Goal: Task Accomplishment & Management: Manage account settings

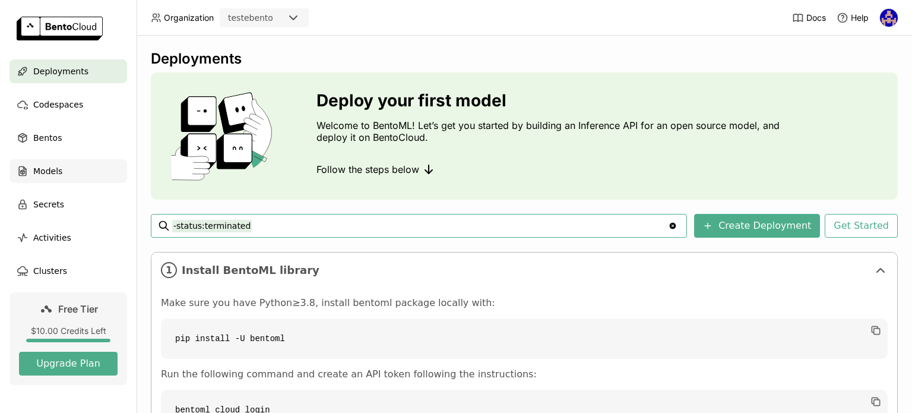
click at [62, 165] on div "Models" at bounding box center [69, 171] width 118 height 24
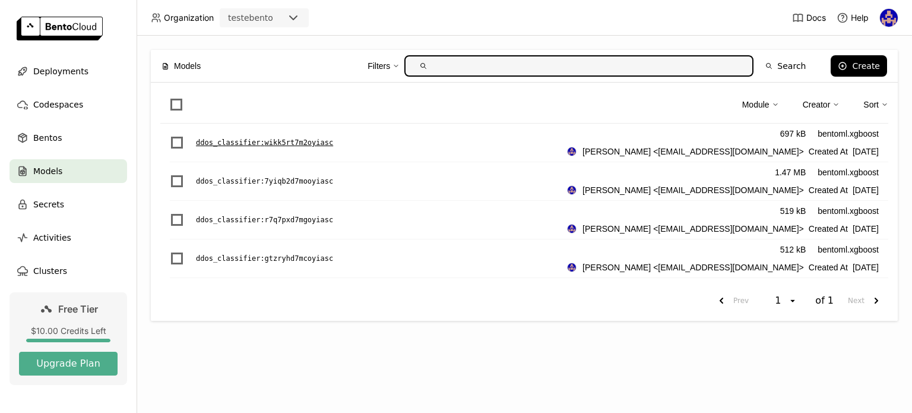
click at [270, 138] on p "ddos_classifier : wikk5rt7m2oyiasc" at bounding box center [264, 143] width 137 height 12
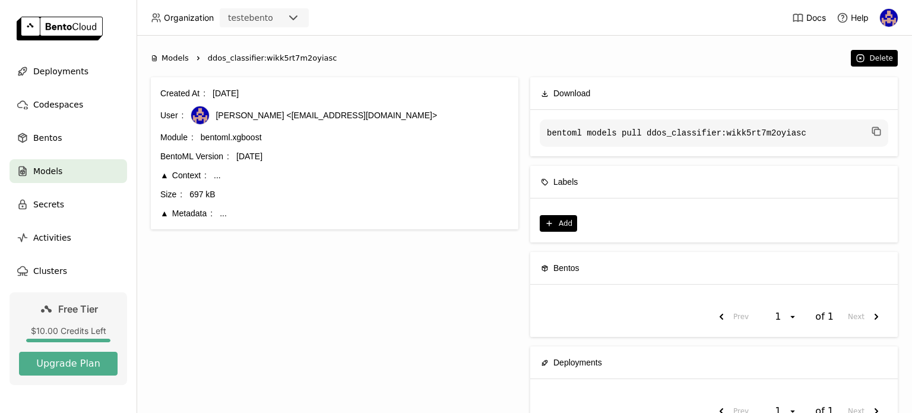
click at [244, 137] on div "bentoml.xgboost" at bounding box center [355, 137] width 308 height 13
copy div "bentoml.xgboost"
drag, startPoint x: 207, startPoint y: 56, endPoint x: 327, endPoint y: 56, distance: 120.0
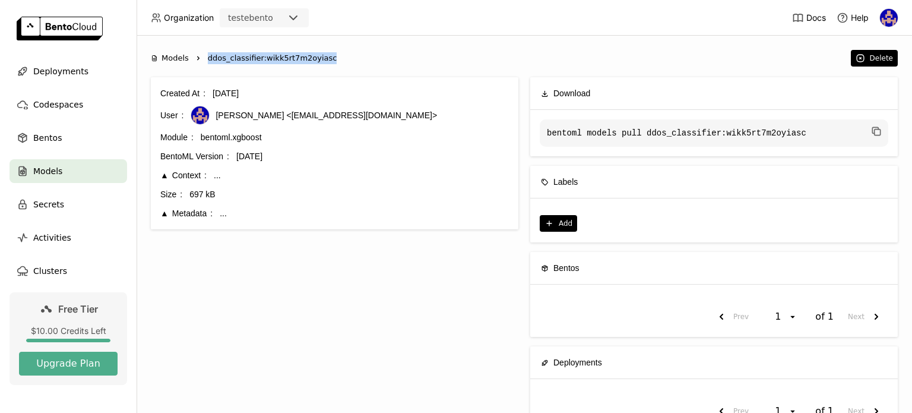
click at [327, 56] on ol "Models Right ddos_classifier:wikk5rt7m2oyiasc" at bounding box center [498, 58] width 694 height 12
copy span "ddos_classifier:wikk5rt7m2oyiasc"
click at [172, 58] on span "Models" at bounding box center [175, 58] width 27 height 12
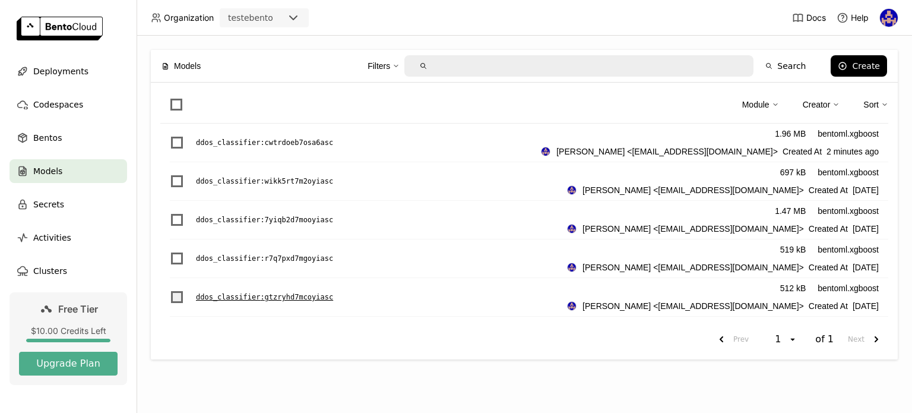
click at [171, 299] on span "List item" at bounding box center [177, 297] width 12 height 12
click at [170, 290] on input "List item" at bounding box center [170, 290] width 0 height 0
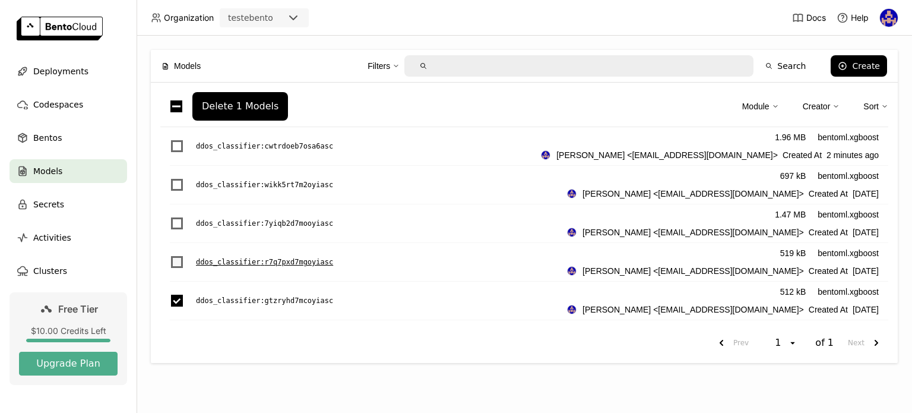
click at [177, 258] on span "List item" at bounding box center [177, 262] width 12 height 12
click at [170, 255] on input "List item" at bounding box center [170, 255] width 0 height 0
click at [177, 225] on span "List item" at bounding box center [177, 223] width 12 height 12
click at [170, 216] on input "List item" at bounding box center [170, 216] width 0 height 0
click at [173, 180] on span "List item" at bounding box center [177, 185] width 12 height 12
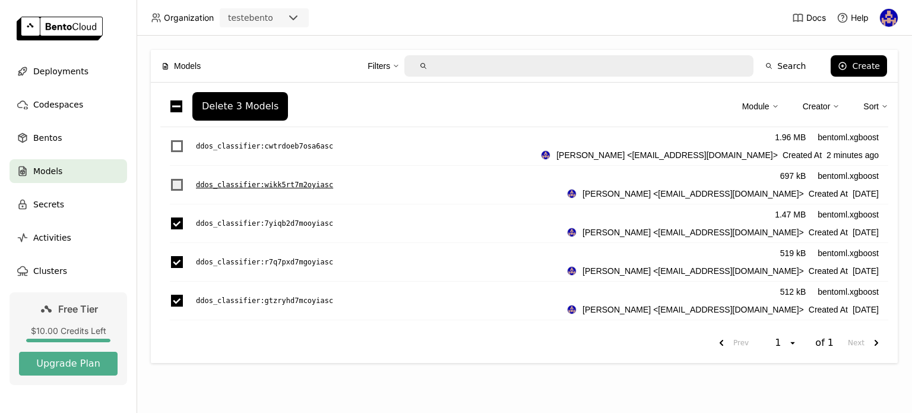
click at [170, 178] on input "List item" at bounding box center [170, 178] width 0 height 0
click at [181, 138] on div "List item" at bounding box center [177, 146] width 38 height 38
click at [176, 141] on span "List item" at bounding box center [177, 146] width 12 height 12
click at [170, 139] on input "List item" at bounding box center [170, 139] width 0 height 0
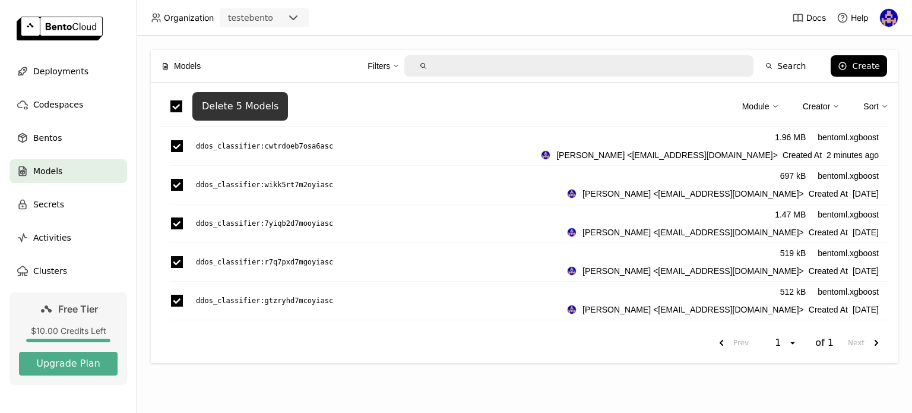
click at [212, 97] on button "Delete 5 Models" at bounding box center [240, 106] width 96 height 29
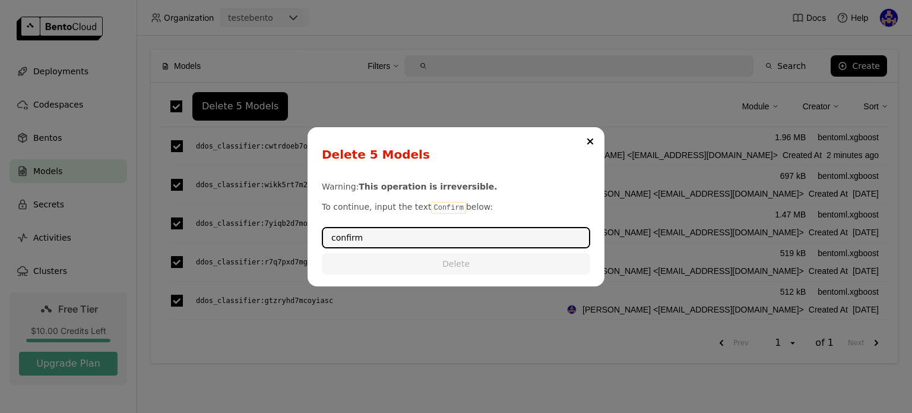
click at [410, 238] on input "confirm" at bounding box center [456, 237] width 266 height 19
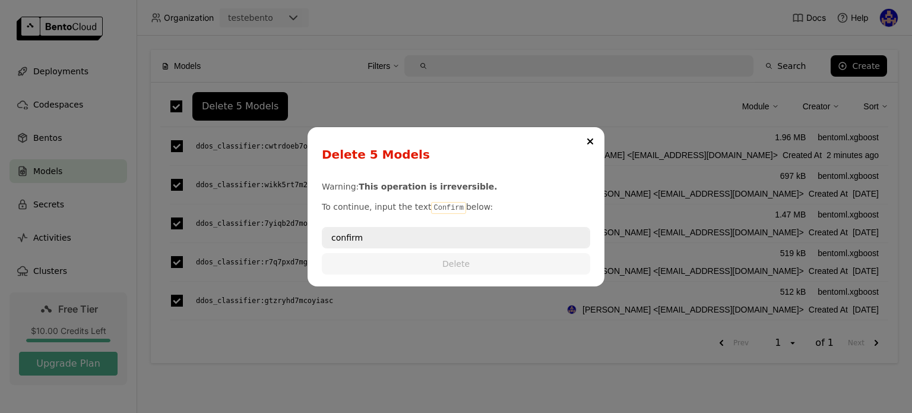
click at [411, 247] on div "confirm" at bounding box center [456, 237] width 268 height 21
click at [336, 239] on input "confirm" at bounding box center [456, 237] width 266 height 19
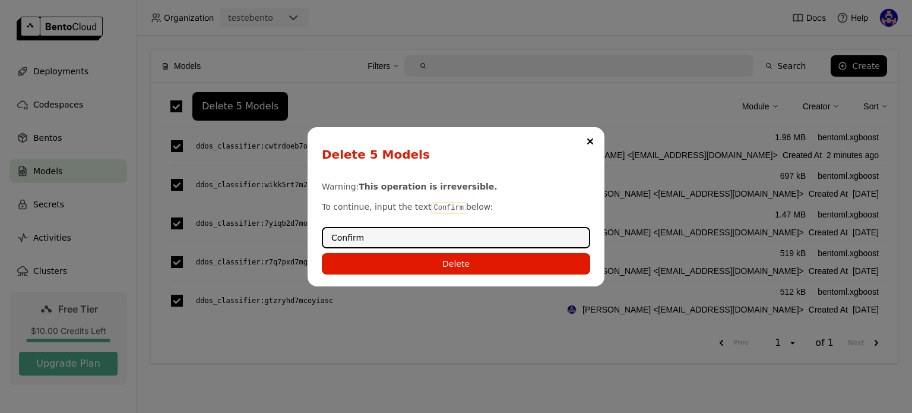
type input "Confirm"
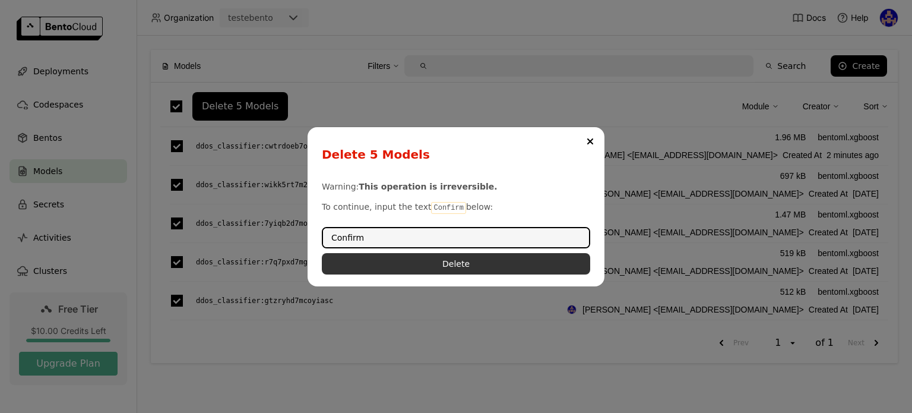
click at [478, 262] on button "Delete" at bounding box center [456, 263] width 268 height 21
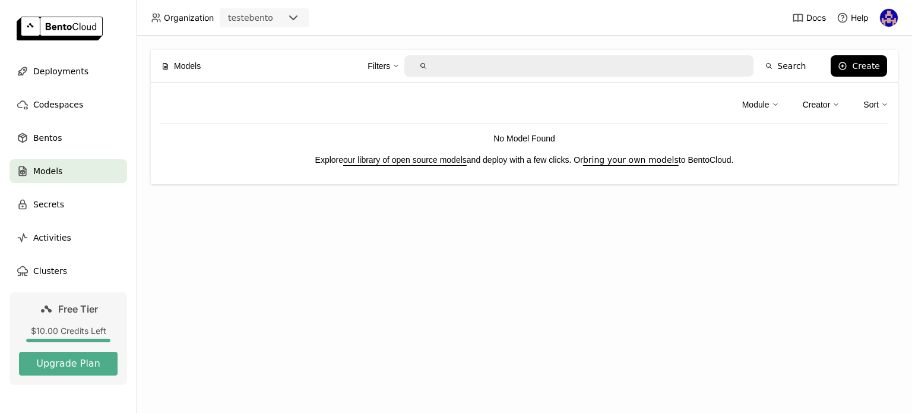
click at [884, 30] on div "Docs Help" at bounding box center [845, 17] width 106 height 35
click at [887, 20] on img at bounding box center [889, 18] width 18 height 18
click at [871, 82] on span "API Tokens" at bounding box center [873, 79] width 42 height 11
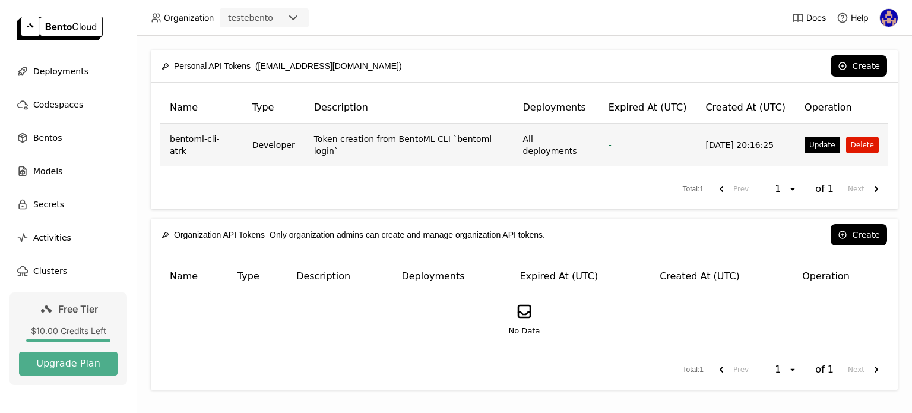
click at [867, 141] on button "Delete" at bounding box center [862, 145] width 33 height 17
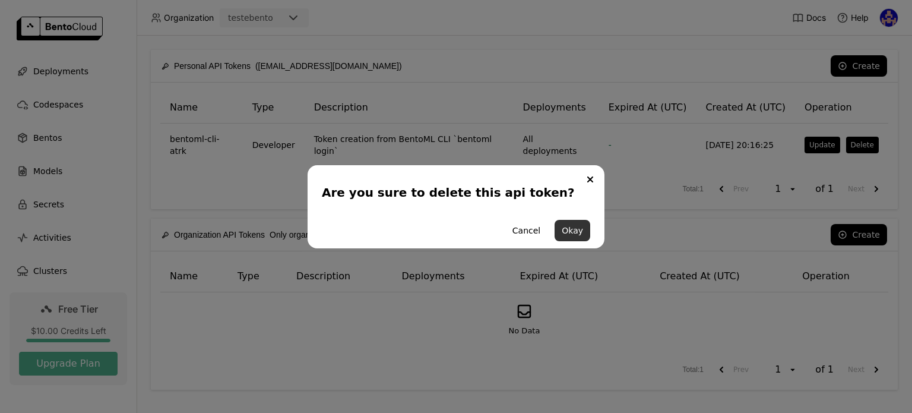
click at [573, 221] on button "Okay" at bounding box center [573, 230] width 36 height 21
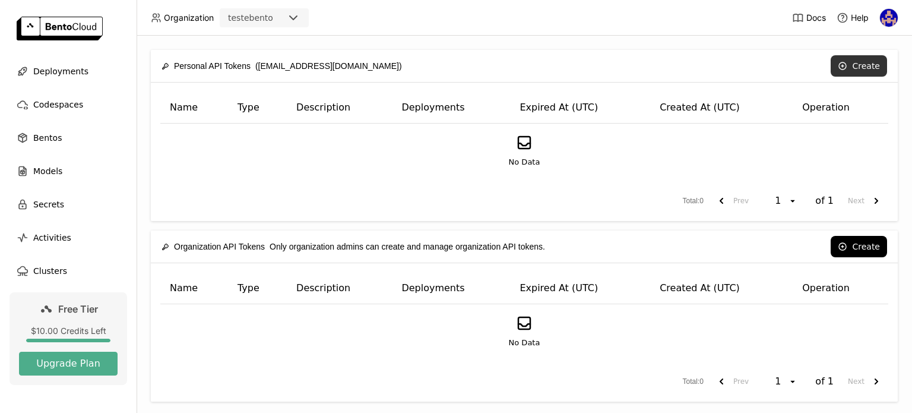
click at [844, 65] on button "Create" at bounding box center [859, 65] width 56 height 21
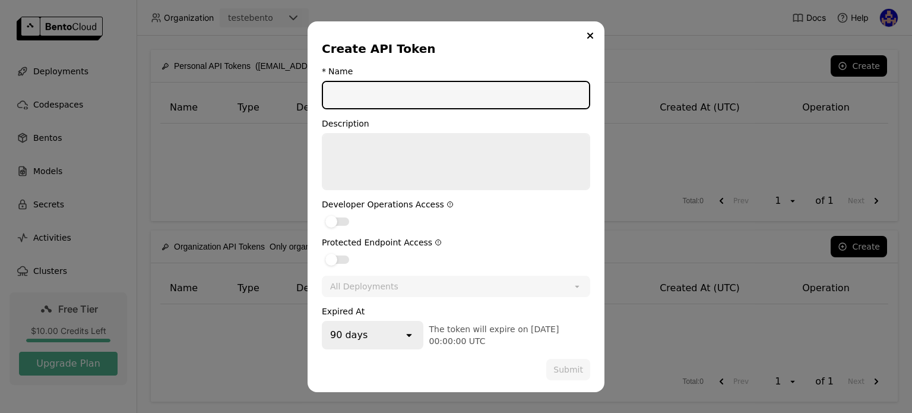
type input "n"
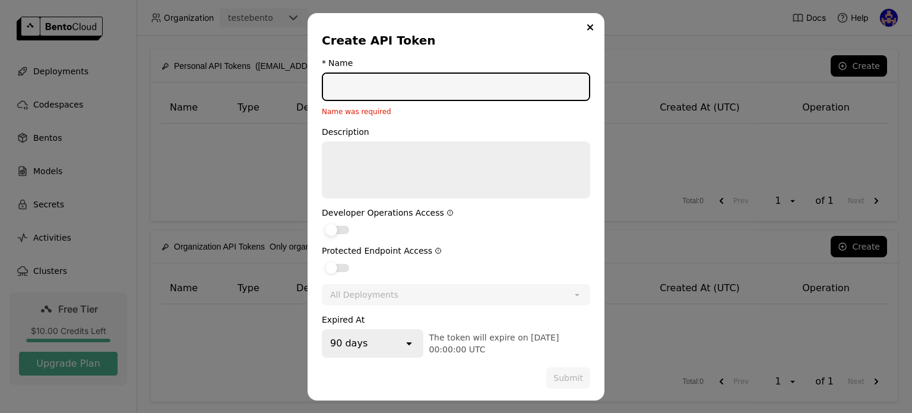
click at [343, 231] on div "dialog" at bounding box center [337, 230] width 24 height 8
click at [322, 222] on input "dialog" at bounding box center [322, 222] width 0 height 0
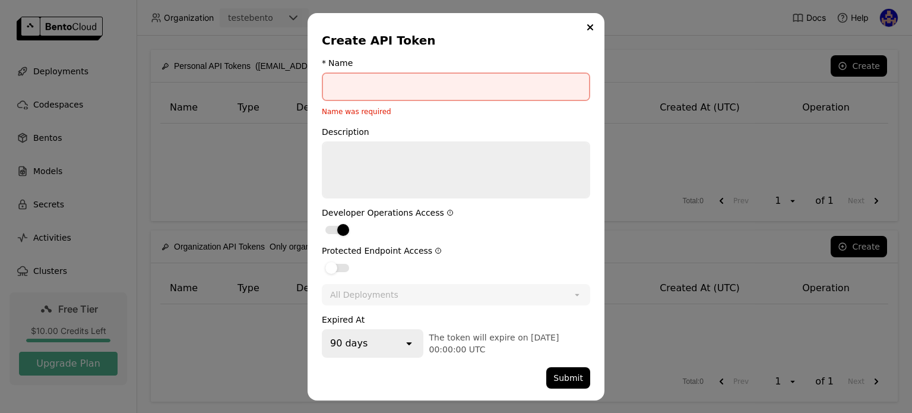
click at [337, 256] on div "Protected Endpoint Access" at bounding box center [456, 260] width 268 height 29
click at [340, 262] on label "dialog" at bounding box center [456, 267] width 268 height 14
click at [322, 260] on input "dialog" at bounding box center [322, 260] width 0 height 0
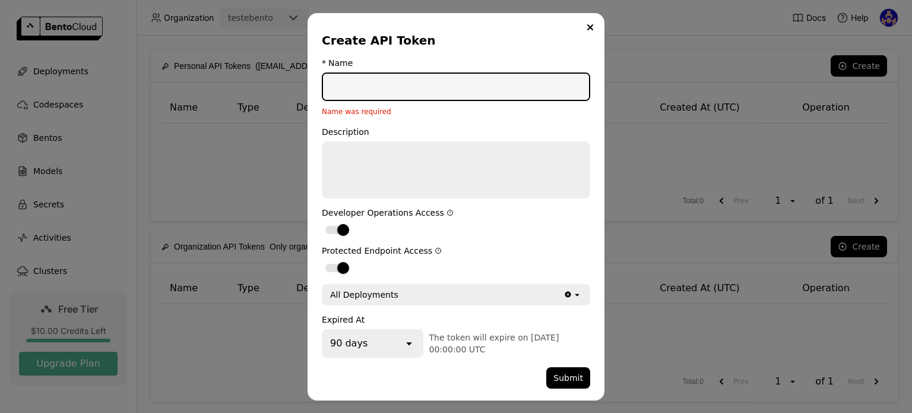
click at [366, 95] on input "dialog" at bounding box center [456, 87] width 266 height 26
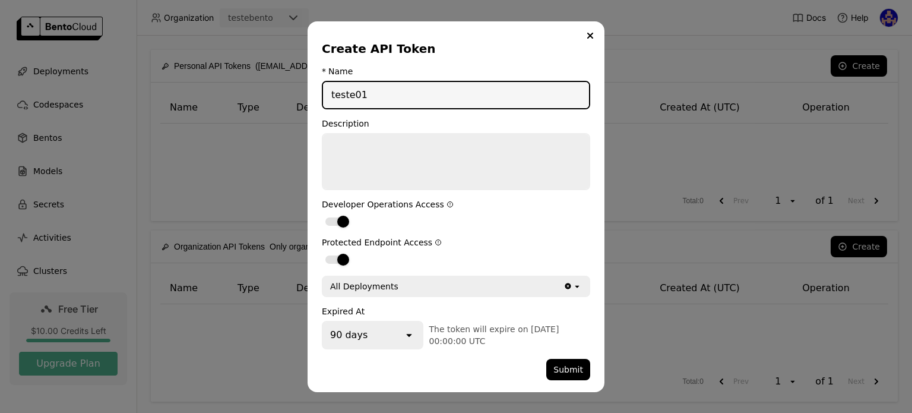
type input "teste01"
click at [403, 332] on div "90 days" at bounding box center [363, 335] width 80 height 26
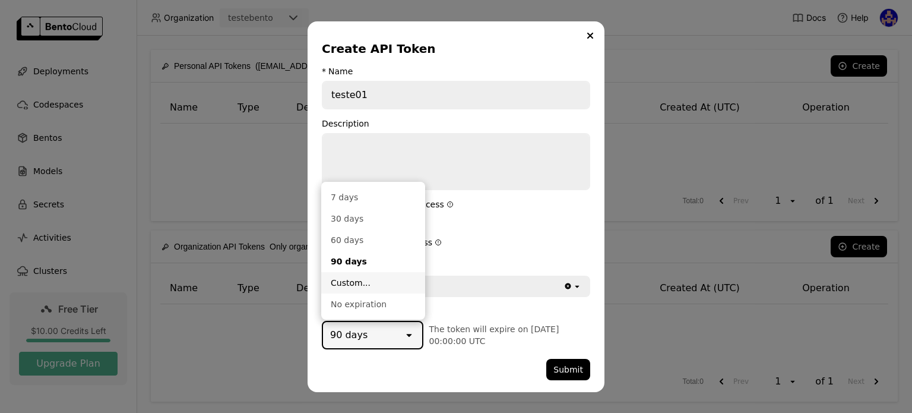
click at [368, 284] on div "Custom..." at bounding box center [373, 283] width 85 height 12
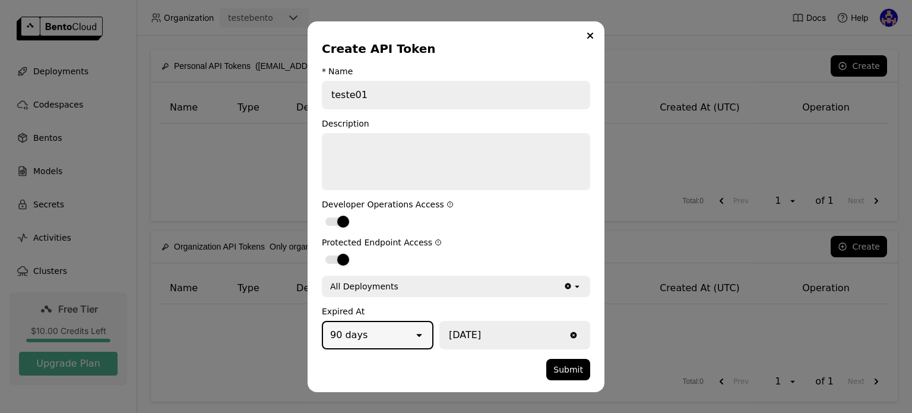
click at [360, 331] on div "90 days" at bounding box center [348, 335] width 37 height 14
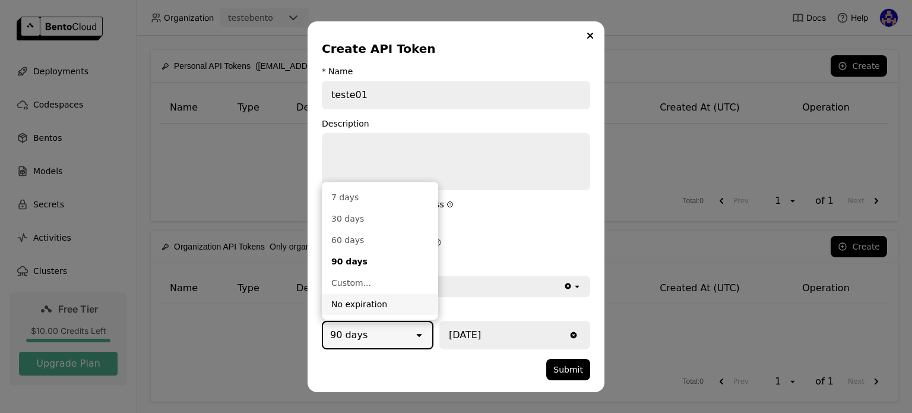
click at [364, 313] on li "No expiration" at bounding box center [380, 303] width 116 height 21
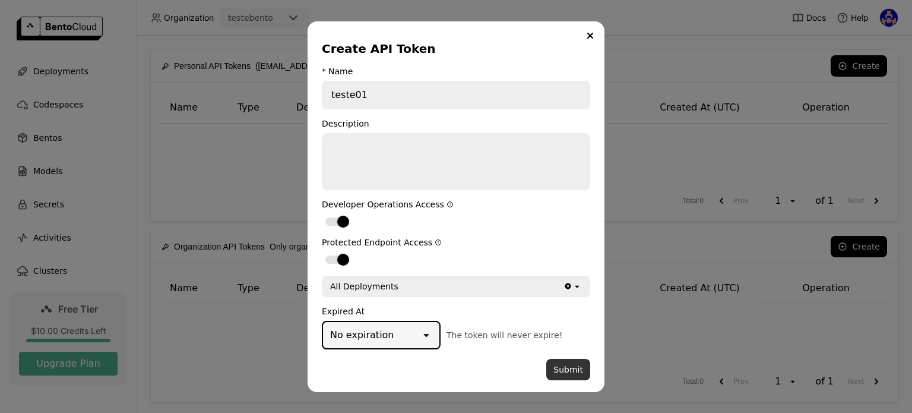
click at [563, 368] on button "Submit" at bounding box center [568, 369] width 44 height 21
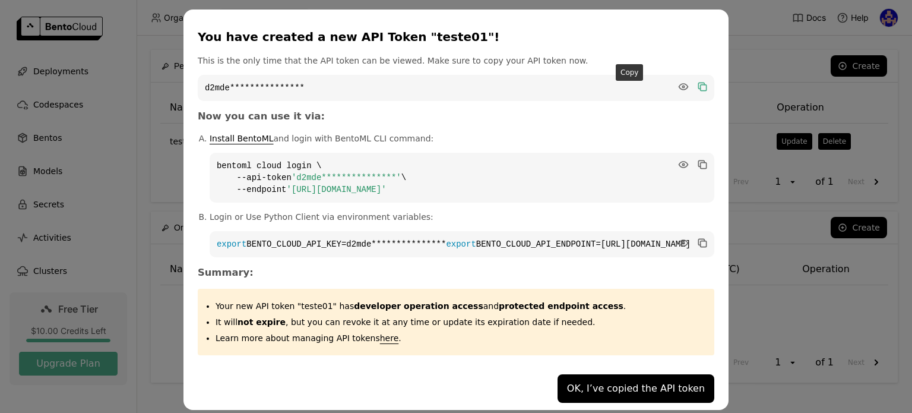
click at [698, 86] on icon "dialog" at bounding box center [701, 86] width 6 height 6
